Goal: Transaction & Acquisition: Download file/media

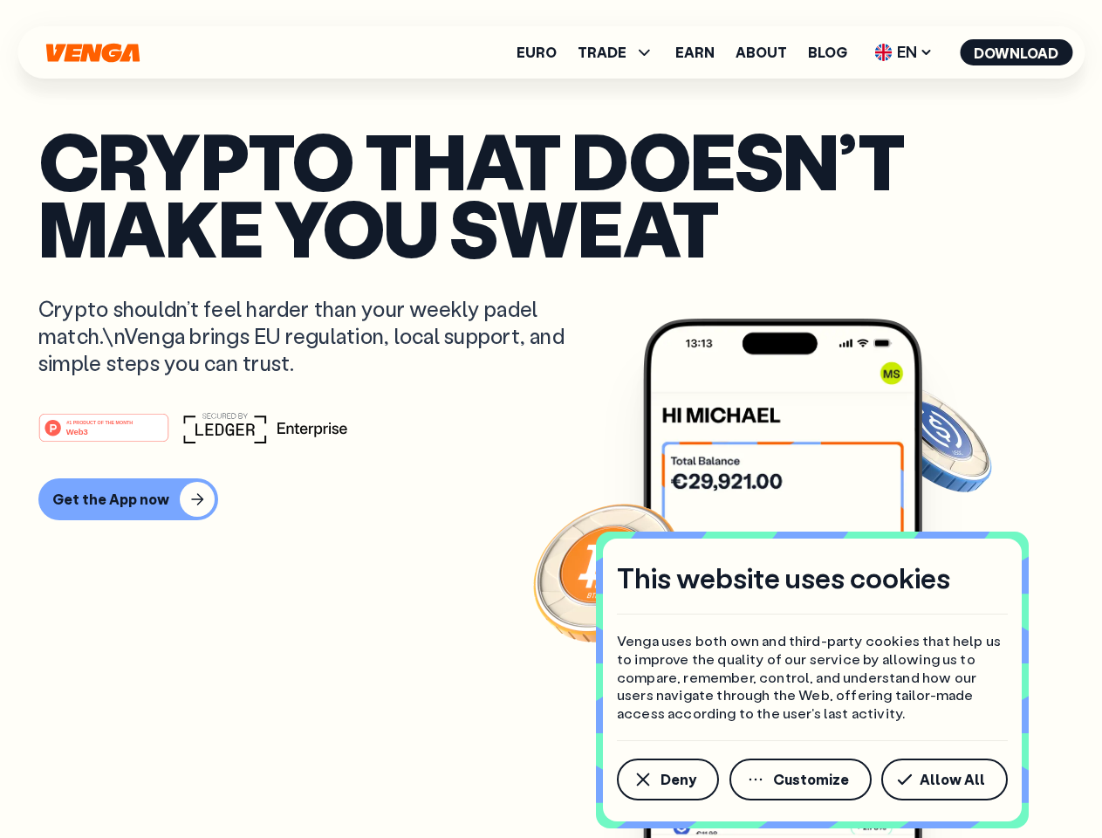
click at [551, 419] on div "#1 PRODUCT OF THE MONTH Web3" at bounding box center [550, 427] width 1025 height 31
click at [667, 779] on span "Deny" at bounding box center [679, 779] width 36 height 14
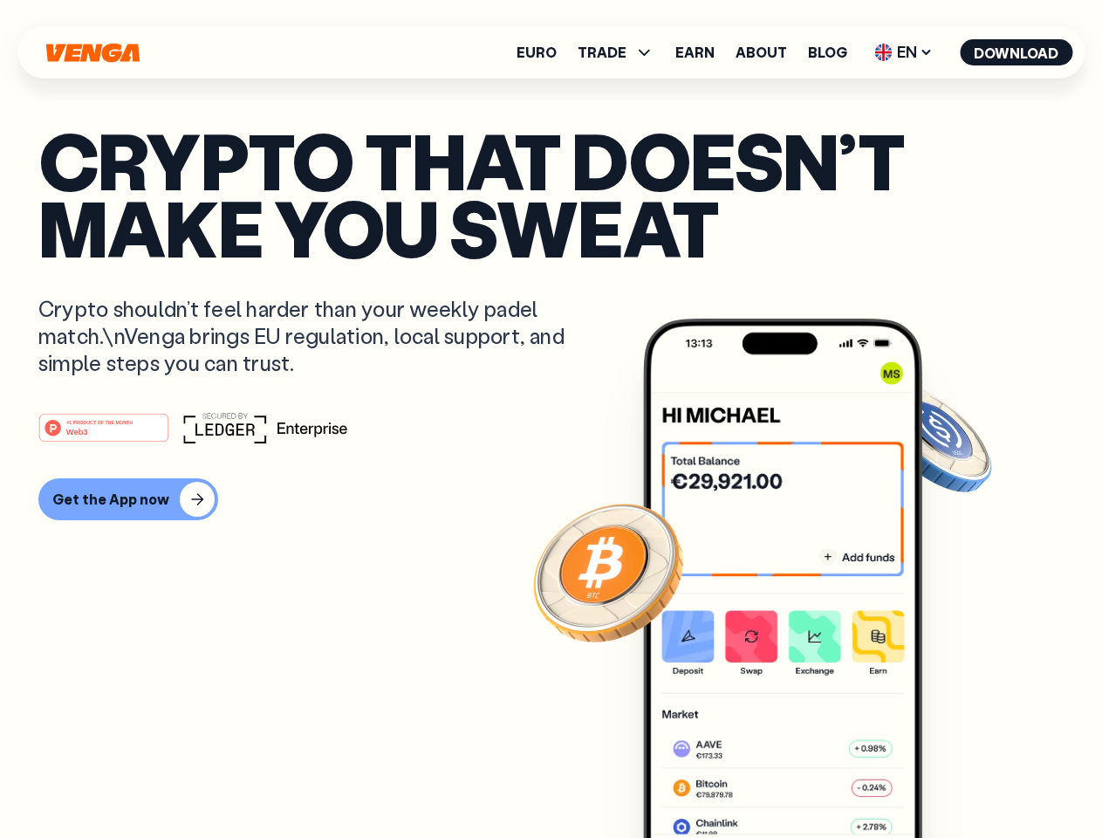
click at [802, 779] on img at bounding box center [782, 610] width 279 height 585
click at [948, 779] on article "Crypto that doesn’t make you sweat Crypto shouldn’t feel harder than your weekl…" at bounding box center [550, 454] width 1025 height 654
click at [621, 52] on span "TRADE" at bounding box center [602, 52] width 49 height 14
click at [904, 52] on span "EN" at bounding box center [903, 52] width 71 height 28
click at [1017, 52] on button "Download" at bounding box center [1016, 52] width 113 height 26
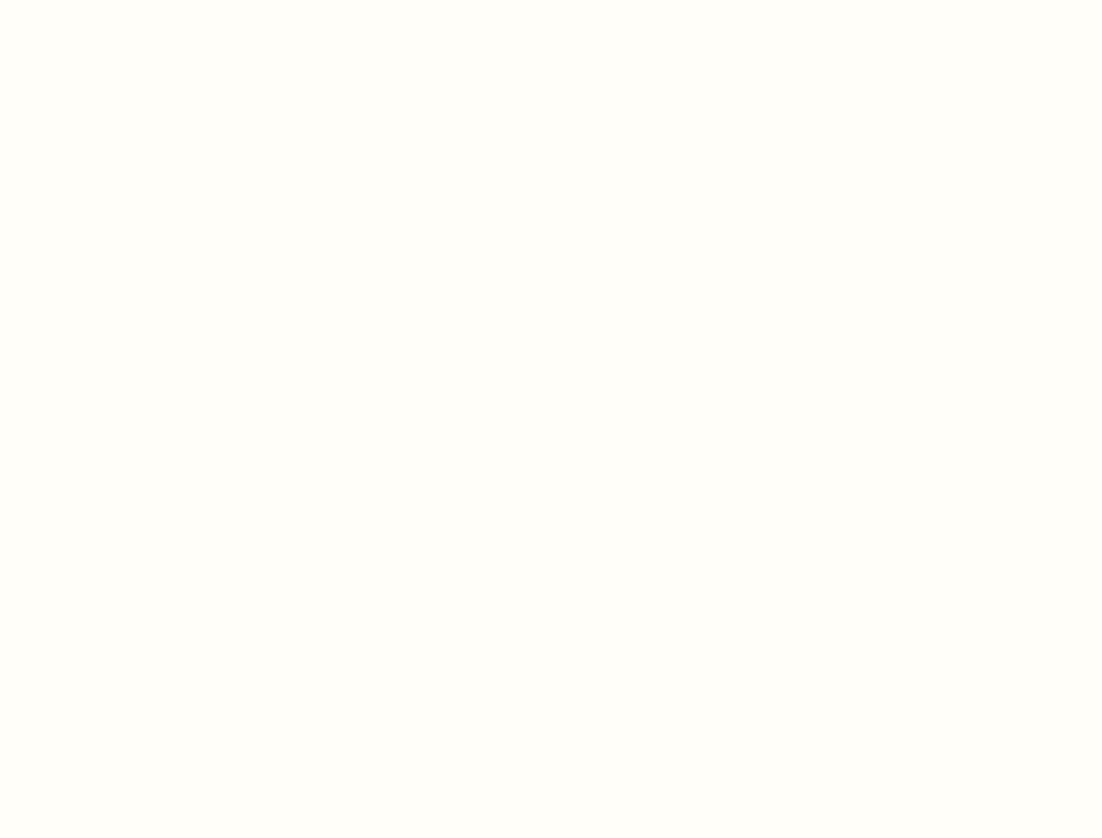
click at [551, 0] on html "This website uses cookies Venga uses both own and third-party cookies that help…" at bounding box center [551, 0] width 1102 height 0
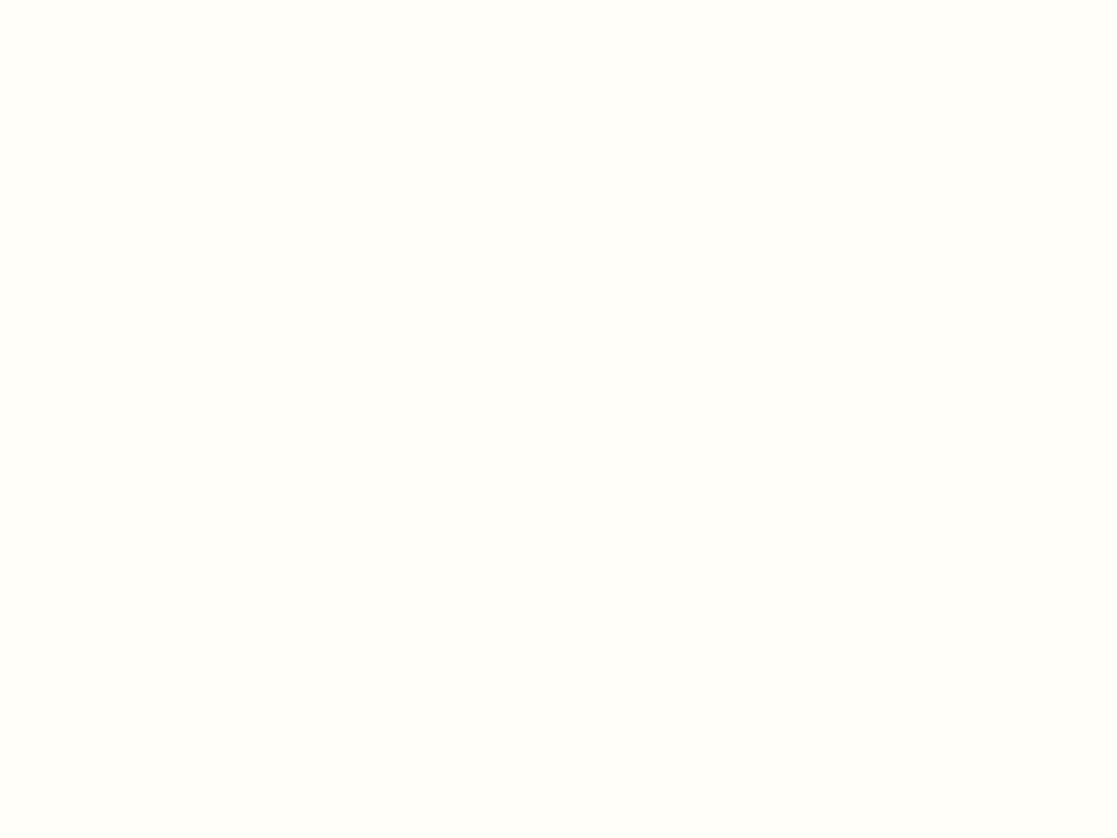
click at [126, 0] on html "This website uses cookies Venga uses both own and third-party cookies that help…" at bounding box center [558, 0] width 1117 height 0
click at [106, 0] on html "This website uses cookies Venga uses both own and third-party cookies that help…" at bounding box center [558, 0] width 1117 height 0
